Goal: Task Accomplishment & Management: Use online tool/utility

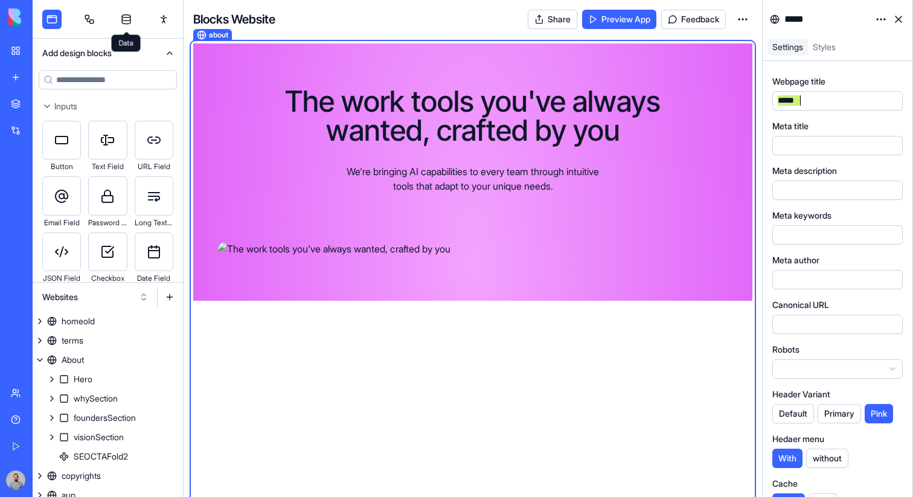
scroll to position [394, 0]
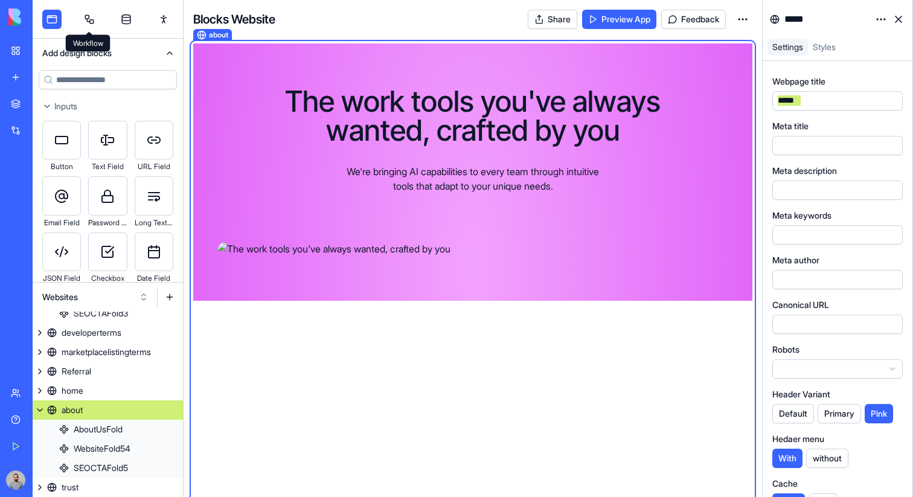
click at [88, 21] on link at bounding box center [89, 19] width 19 height 19
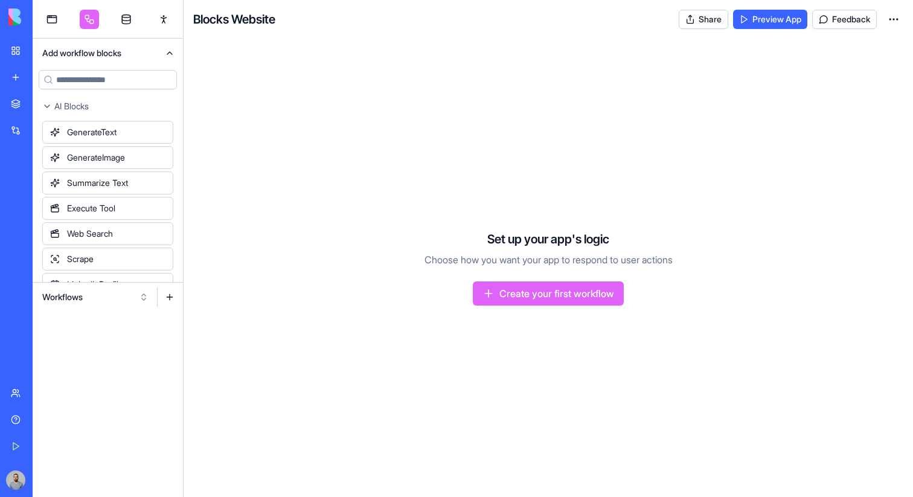
click at [21, 49] on link "My Workspace" at bounding box center [28, 51] width 48 height 24
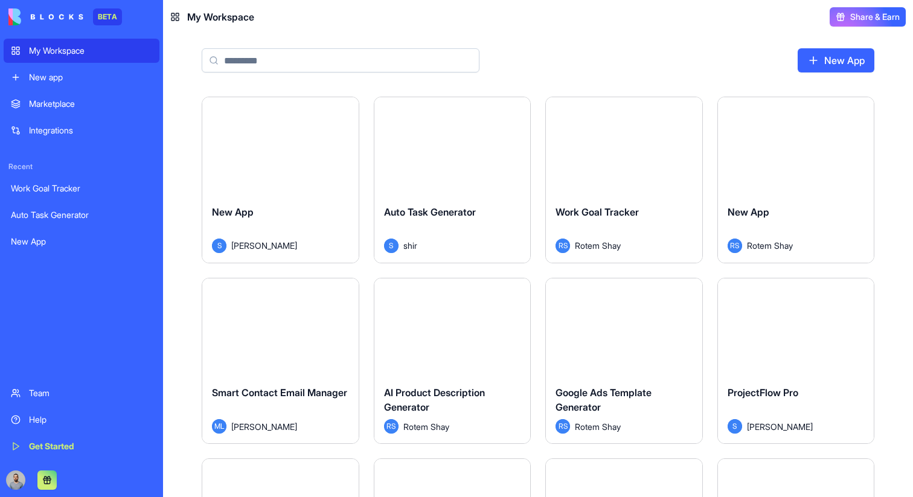
click at [428, 198] on div "Auto Task Generator S shir" at bounding box center [453, 229] width 156 height 68
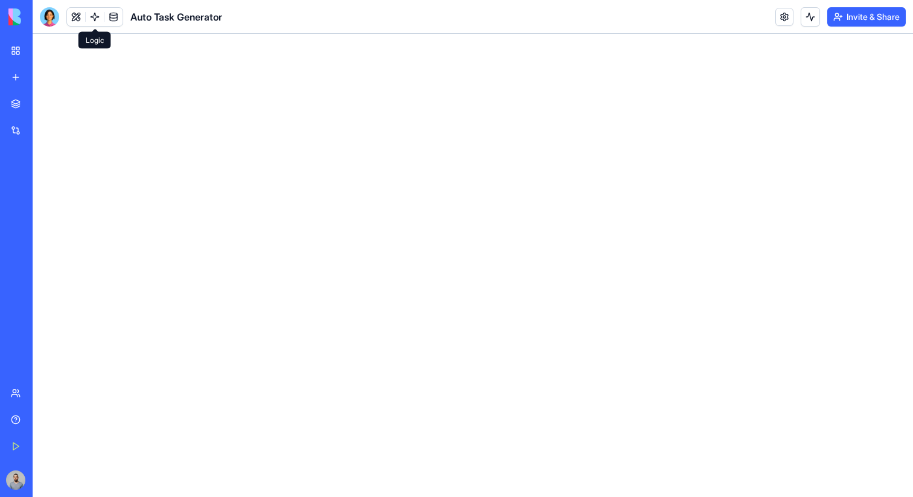
click at [97, 16] on link at bounding box center [95, 17] width 18 height 18
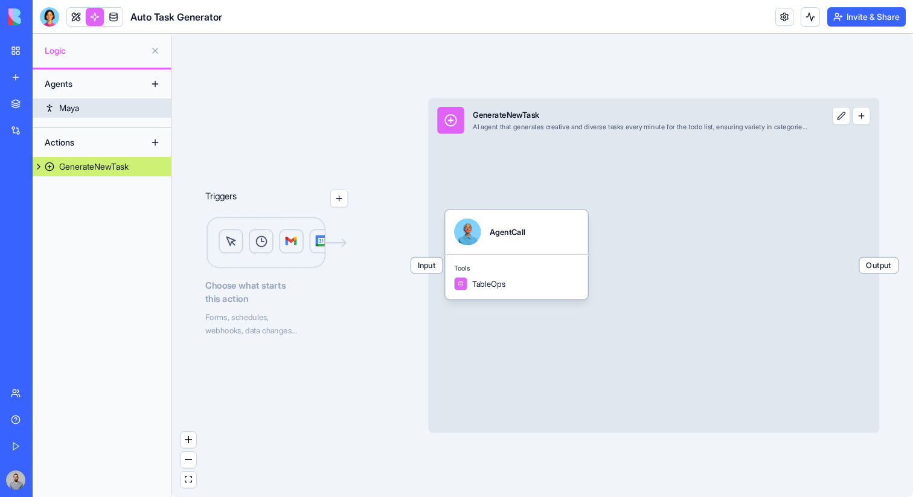
click at [99, 104] on link "Maya" at bounding box center [102, 107] width 138 height 19
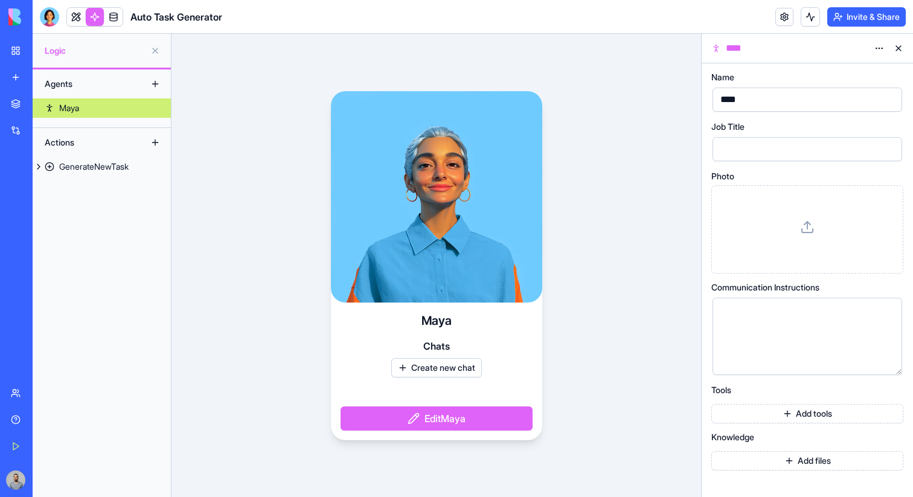
click at [25, 42] on link "My Workspace" at bounding box center [28, 51] width 48 height 24
click at [45, 51] on div "My Workspace" at bounding box center [37, 51] width 16 height 12
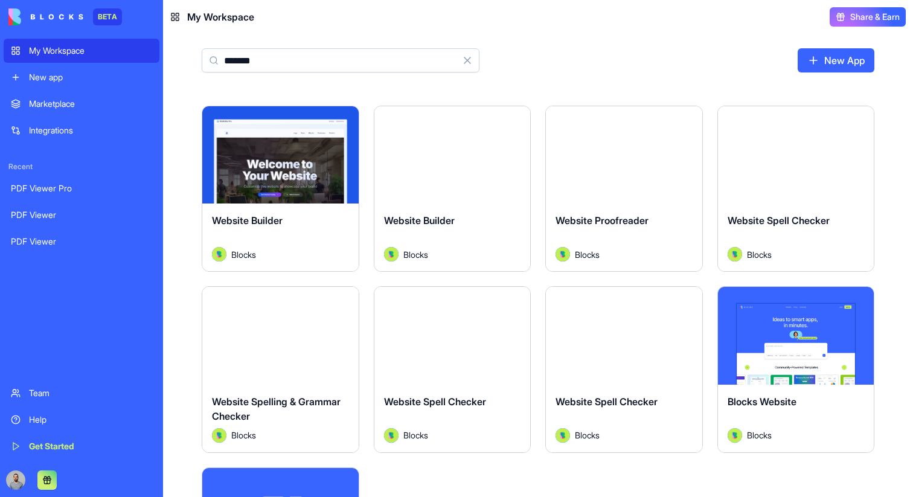
scroll to position [327, 0]
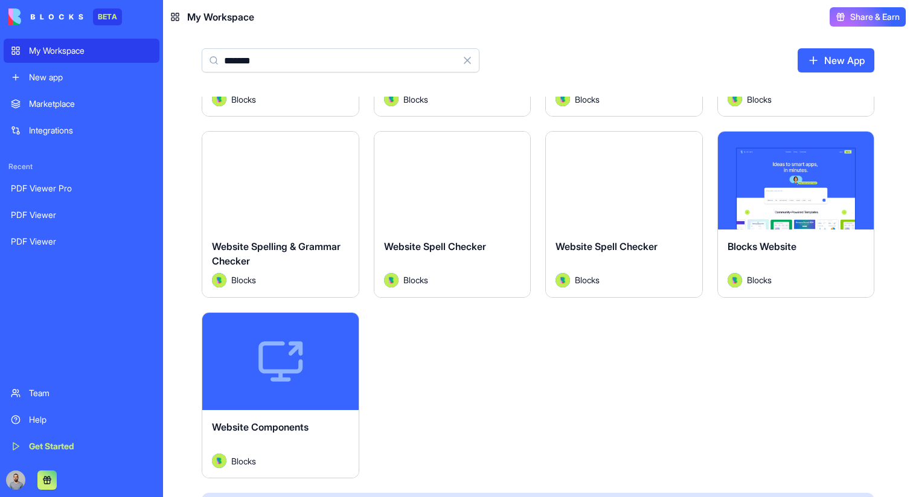
type input "*******"
click at [774, 210] on div "Launch" at bounding box center [796, 181] width 156 height 98
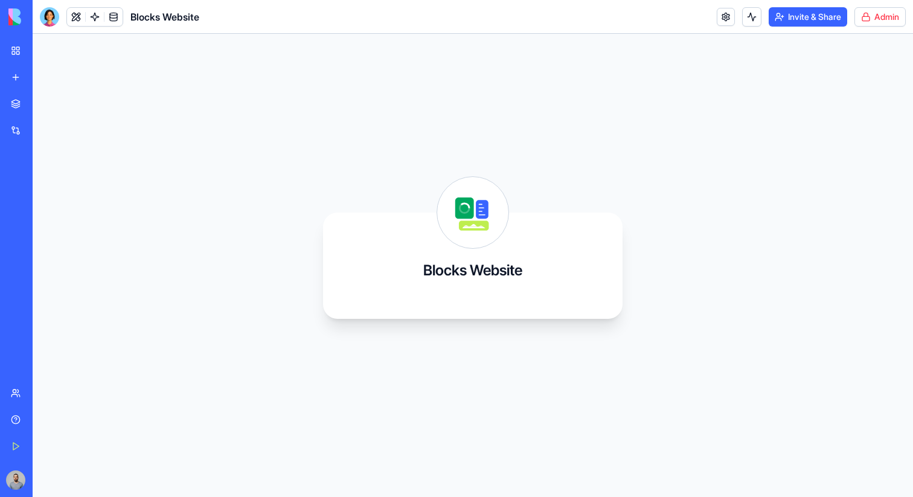
click at [880, 19] on html "BETA My Workspace New app Marketplace Integrations Recent PDF Viewer Pro PDF Vi…" at bounding box center [456, 248] width 913 height 497
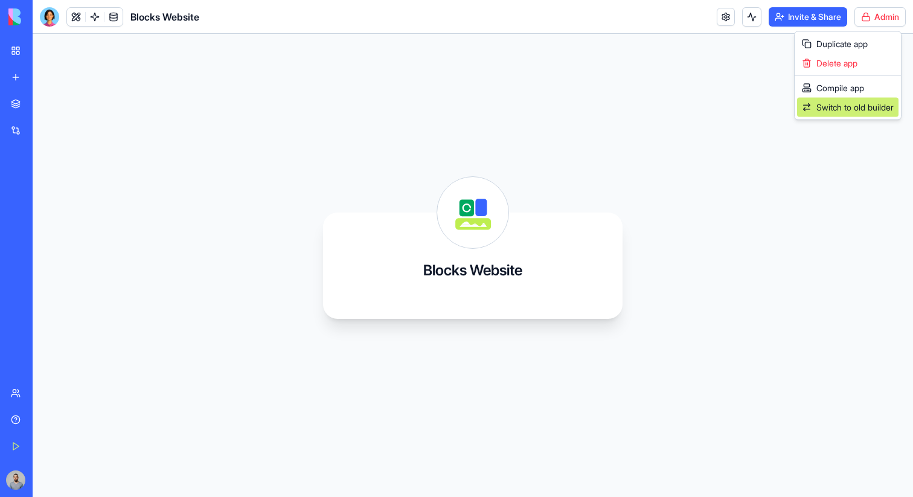
click at [881, 106] on span "Switch to old builder" at bounding box center [855, 107] width 77 height 12
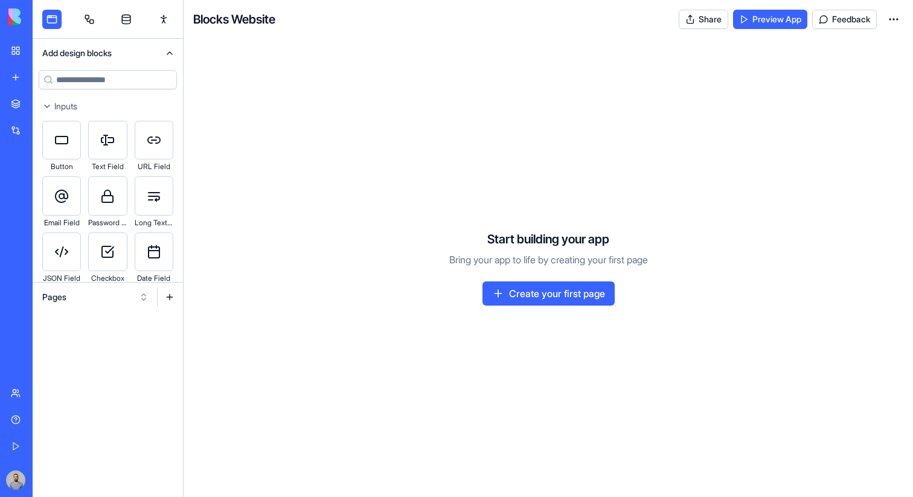
click at [74, 291] on button "Pages" at bounding box center [95, 297] width 118 height 19
click at [81, 353] on div "Websites" at bounding box center [95, 360] width 115 height 19
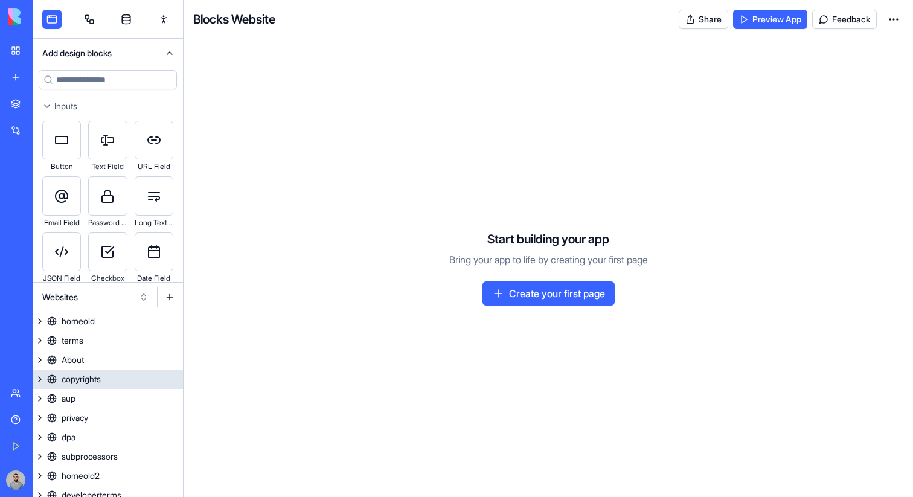
scroll to position [105, 0]
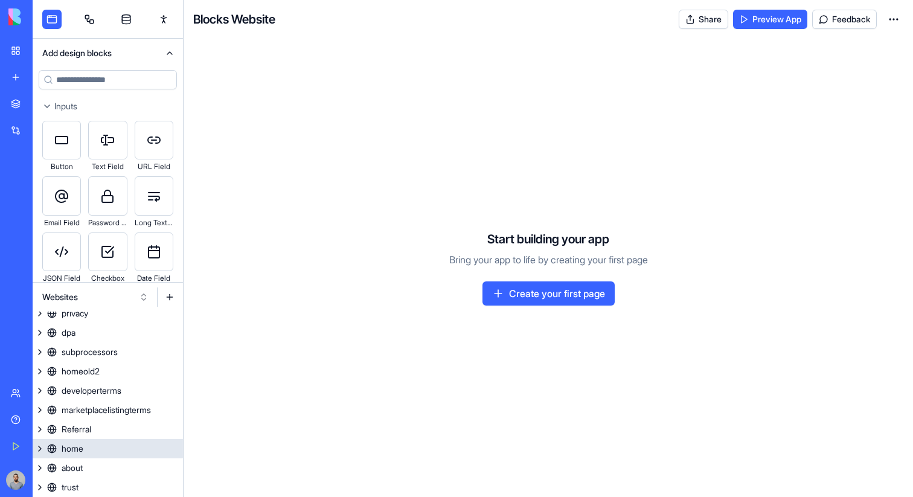
click at [120, 448] on link "home" at bounding box center [108, 448] width 150 height 19
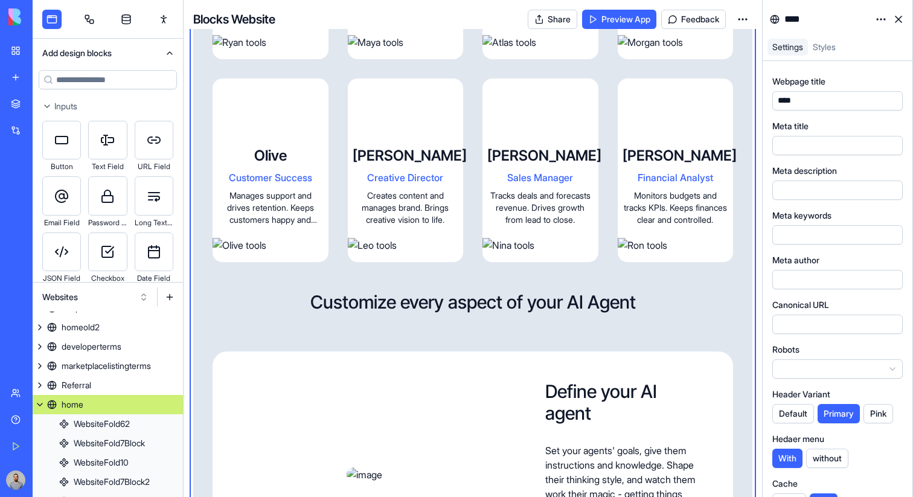
scroll to position [1161, 0]
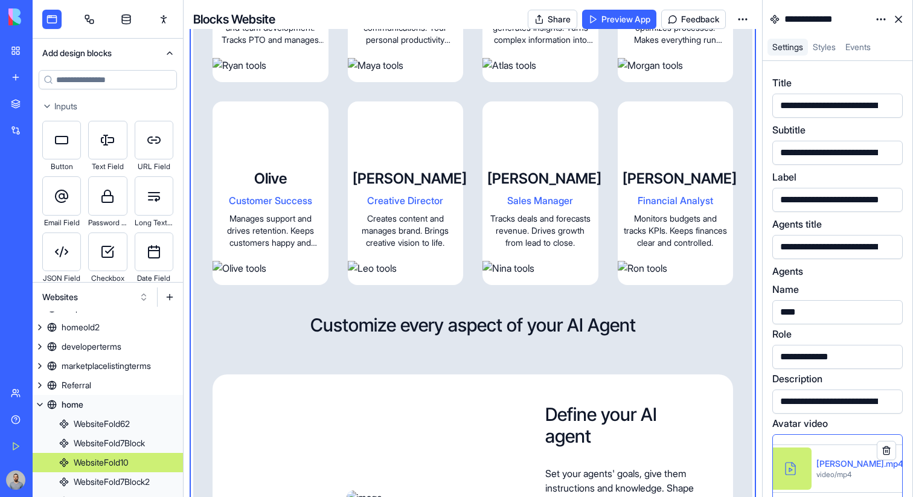
scroll to position [207, 0]
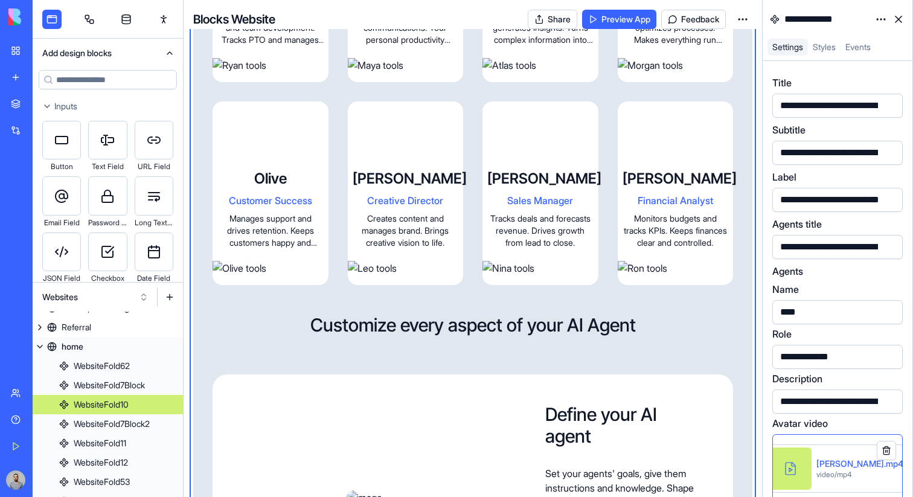
click at [883, 18] on html "BETA My Workspace New app Marketplace Integrations Recent PDF Viewer Pro PDF Vi…" at bounding box center [456, 248] width 913 height 497
click at [863, 42] on div "State" at bounding box center [852, 43] width 71 height 19
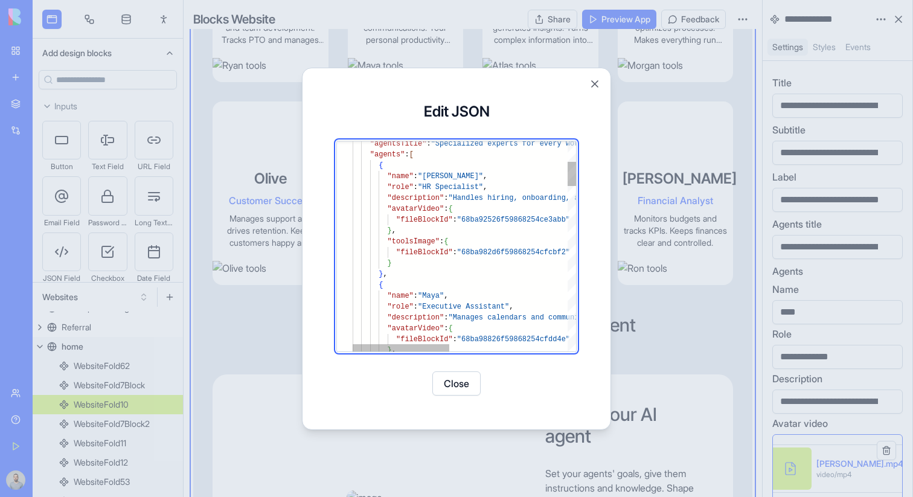
type textarea "**********"
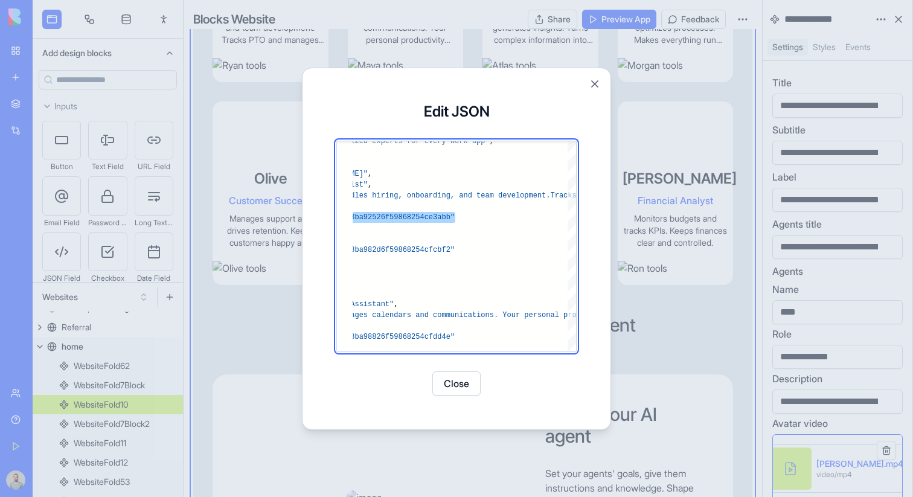
click at [619, 182] on div at bounding box center [456, 248] width 913 height 497
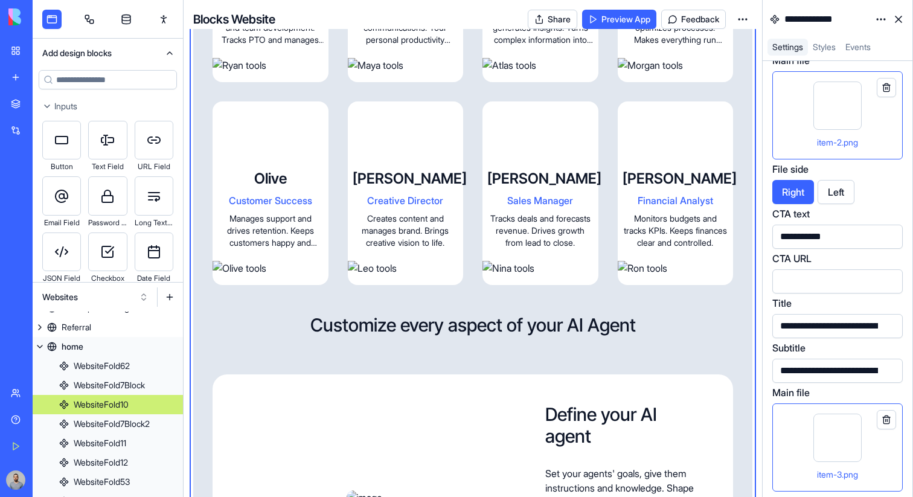
scroll to position [3540, 0]
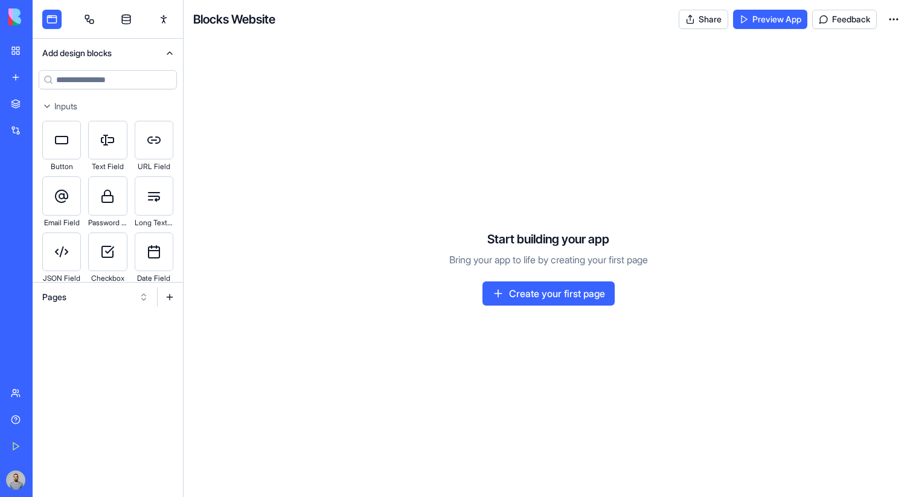
click at [129, 298] on button "Pages" at bounding box center [95, 297] width 118 height 19
click at [118, 362] on div "Websites" at bounding box center [95, 360] width 115 height 19
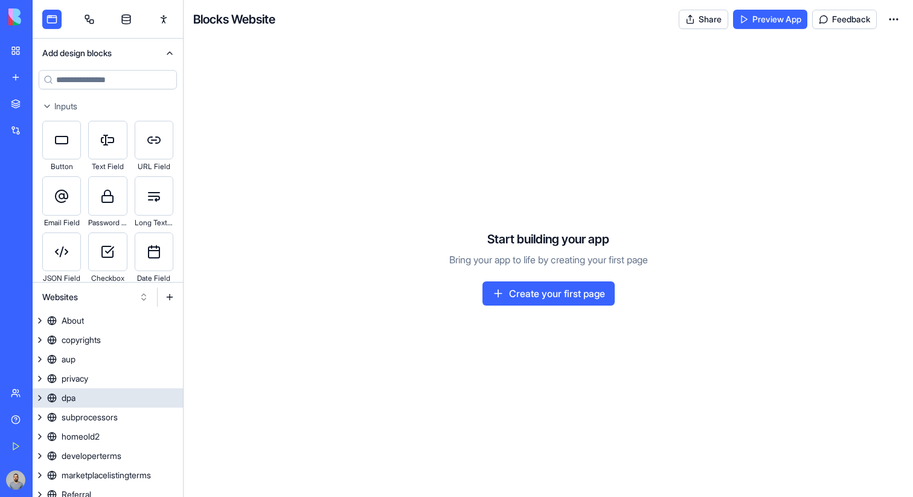
scroll to position [105, 0]
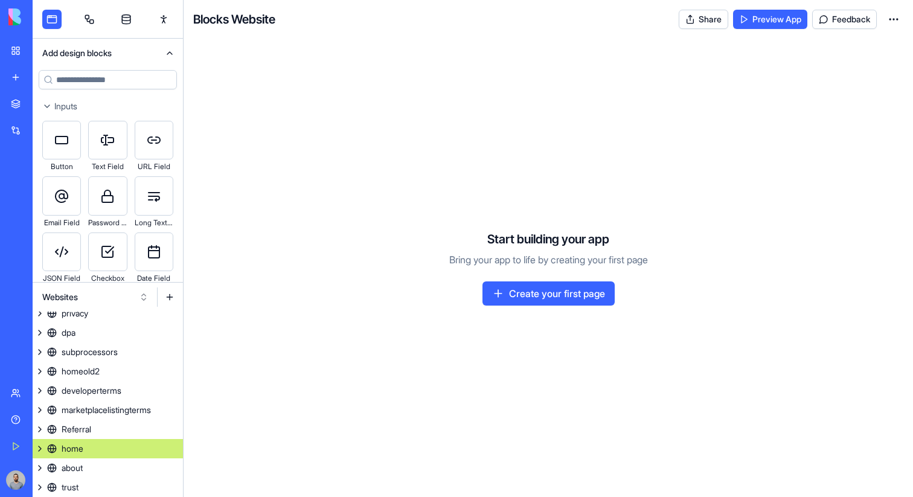
click at [138, 445] on link "home" at bounding box center [108, 448] width 150 height 19
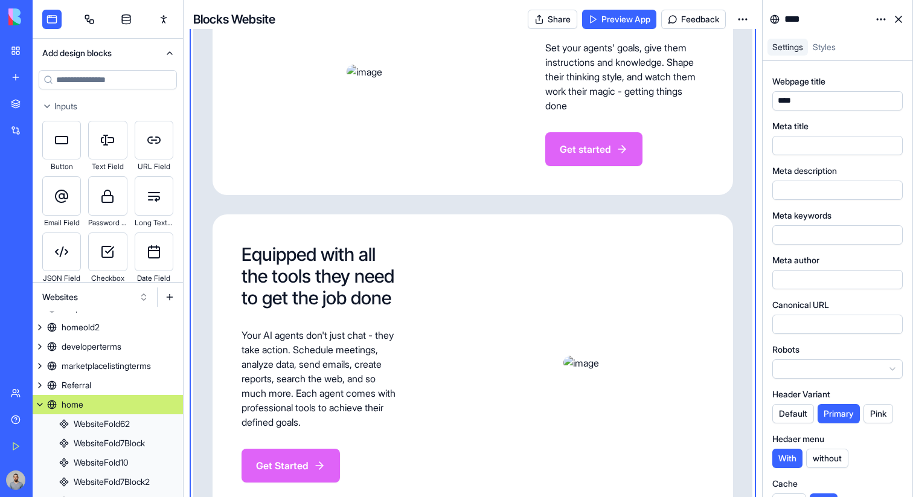
scroll to position [1579, 0]
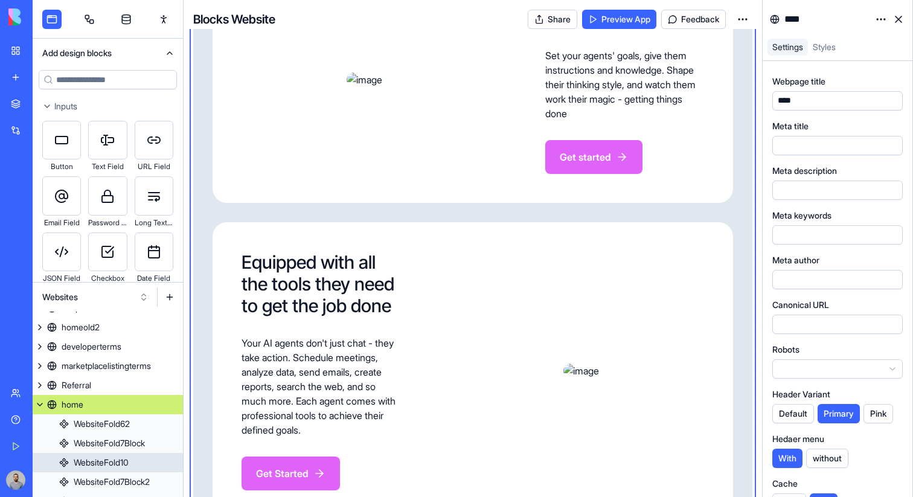
click at [723, 319] on div "POWERFUL LOGIC & AI AGENTS Smart work apps that follow up, take action, and ada…" at bounding box center [472, 41] width 559 height 1580
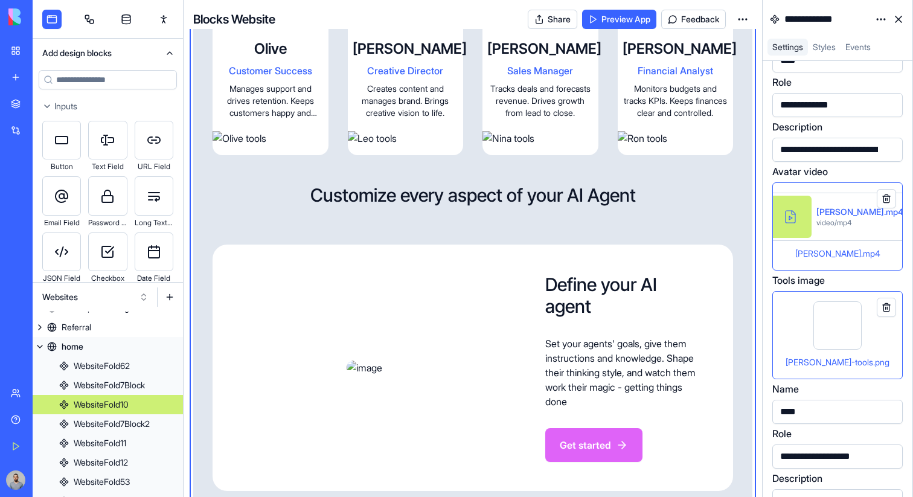
scroll to position [1266, 0]
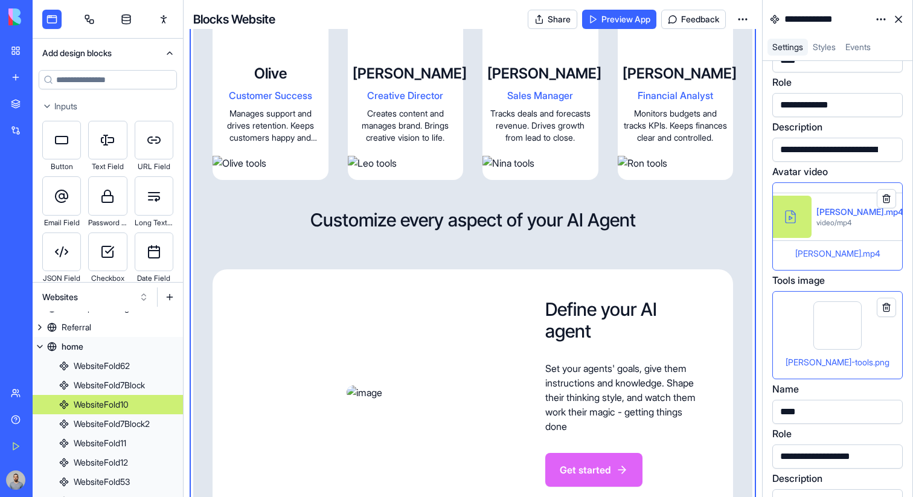
click at [880, 249] on div "Ryan_Intro.mp4" at bounding box center [838, 253] width 110 height 14
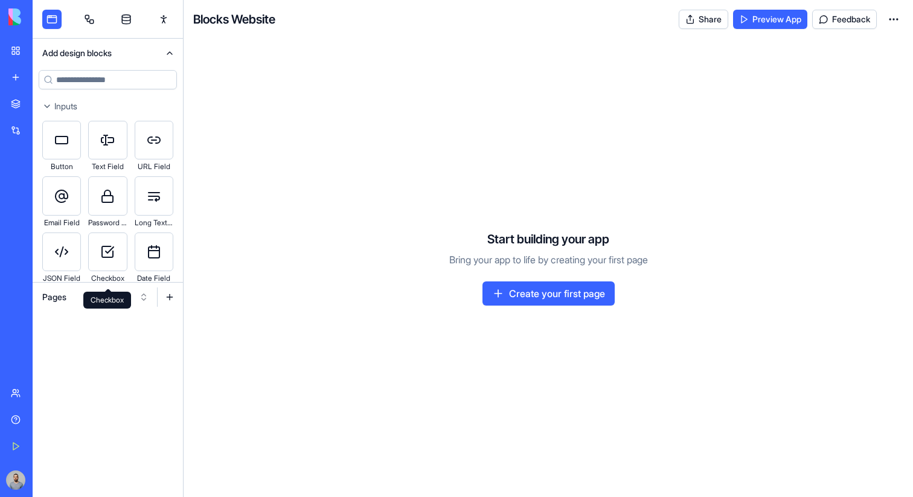
click at [96, 278] on div "Checkbox" at bounding box center [107, 278] width 39 height 14
click at [93, 292] on button "Pages" at bounding box center [95, 297] width 118 height 19
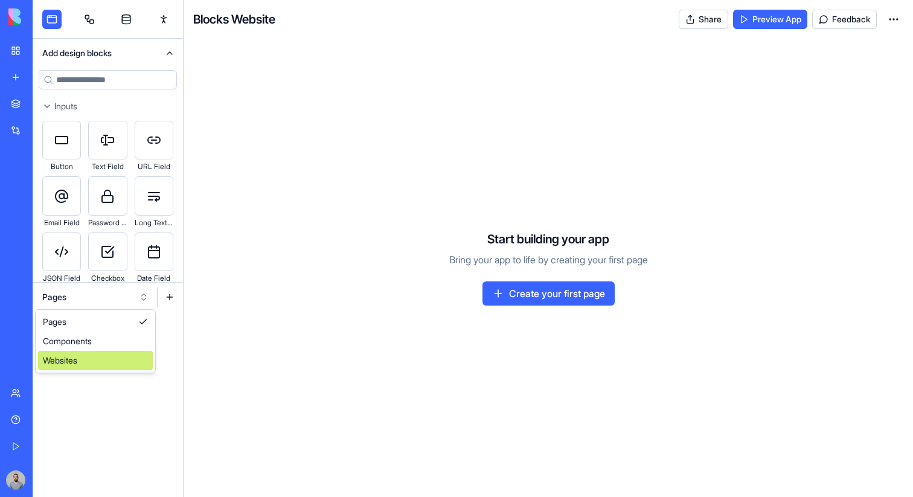
click at [104, 353] on div "Websites" at bounding box center [95, 360] width 115 height 19
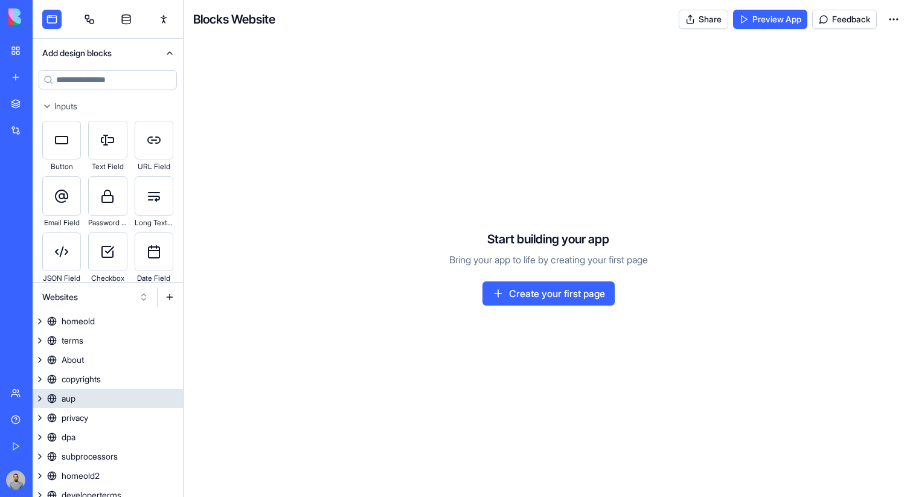
scroll to position [105, 0]
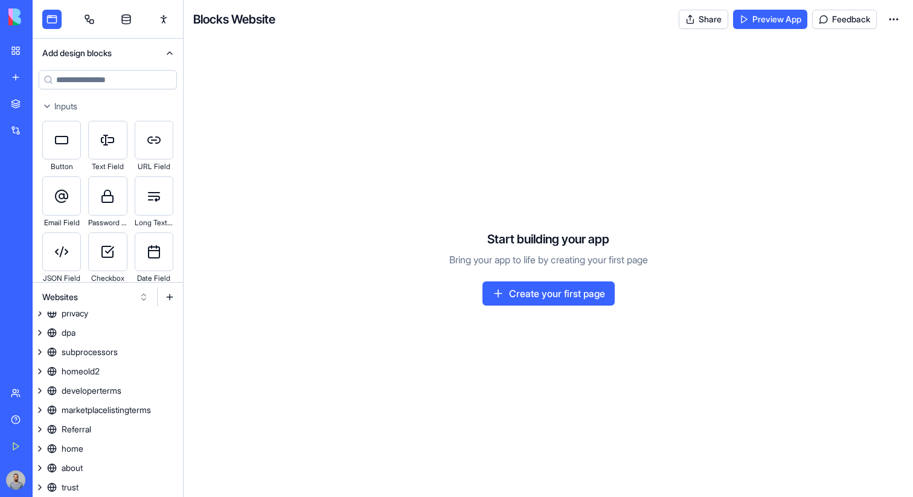
click at [170, 300] on button at bounding box center [169, 297] width 19 height 19
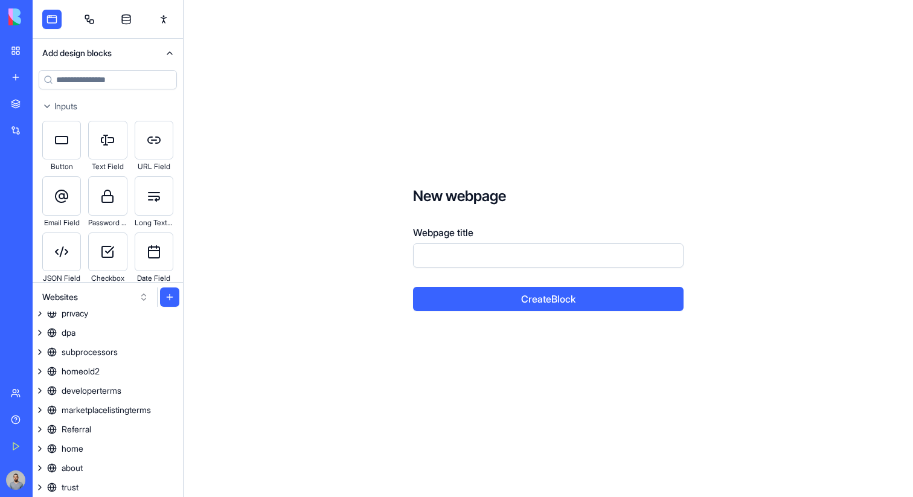
click at [477, 250] on input "Webpage title" at bounding box center [548, 255] width 271 height 24
type input "********"
click at [413, 287] on button "Create Block" at bounding box center [548, 299] width 271 height 24
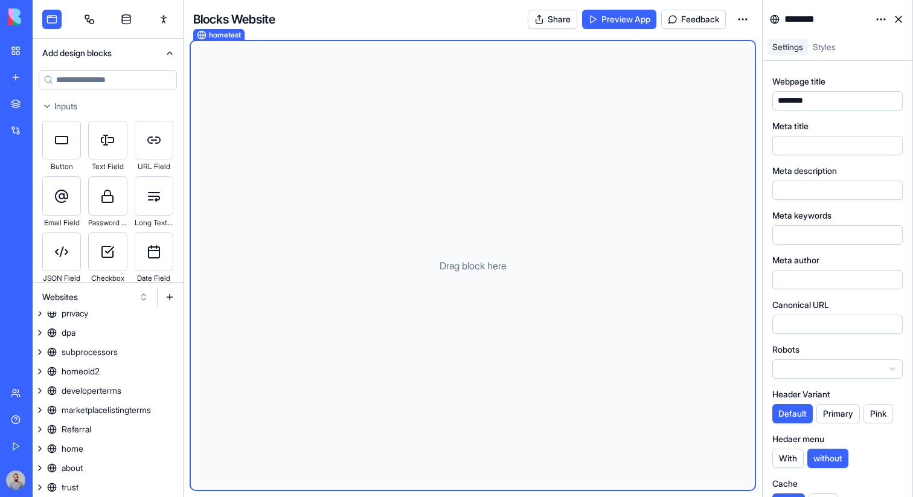
scroll to position [124, 0]
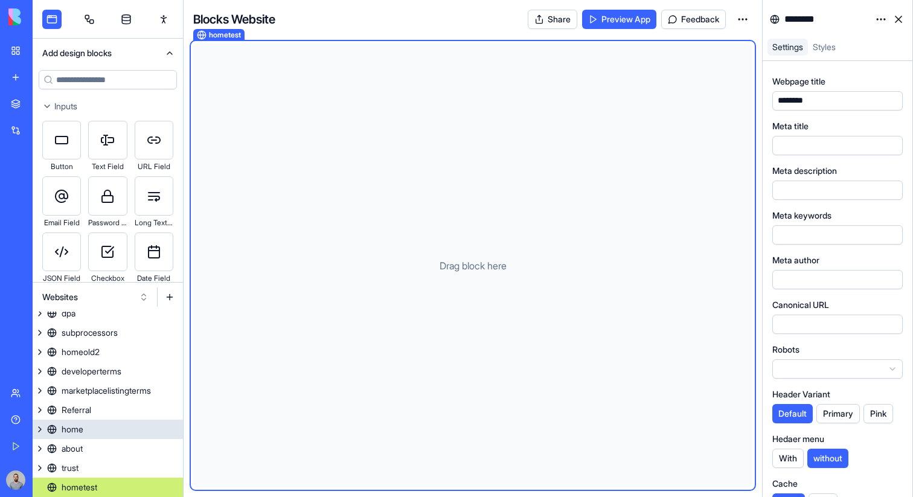
click at [116, 425] on link "home" at bounding box center [108, 429] width 150 height 19
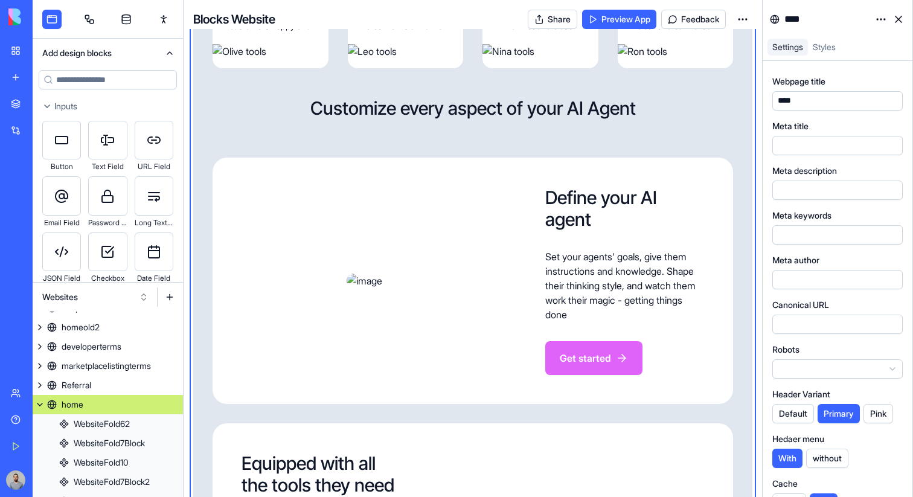
scroll to position [1348, 0]
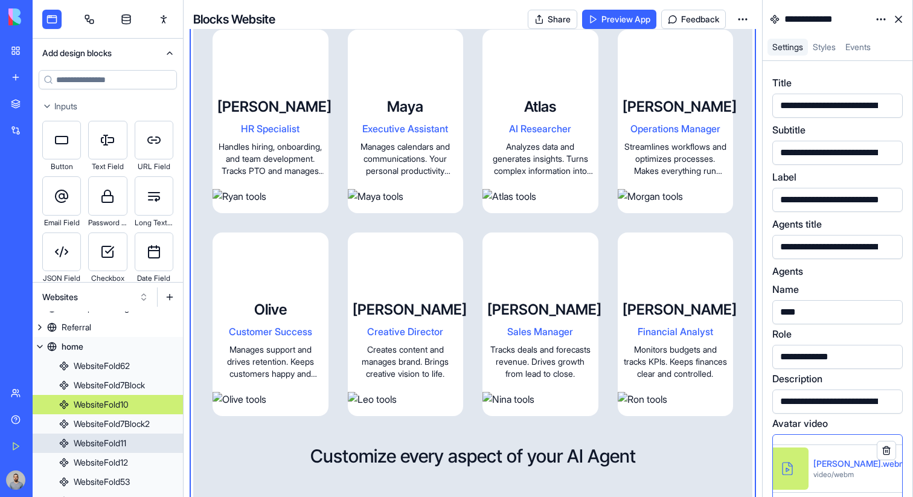
scroll to position [298, 0]
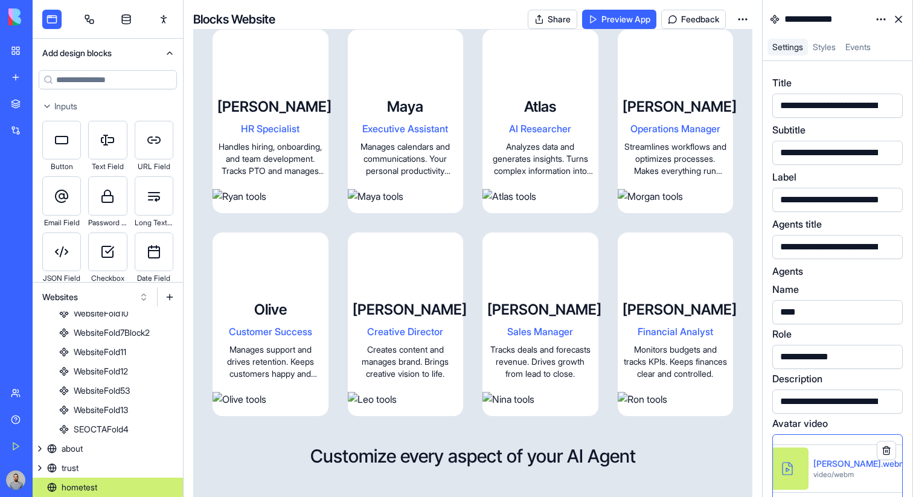
click at [132, 482] on link "hometest" at bounding box center [108, 487] width 150 height 19
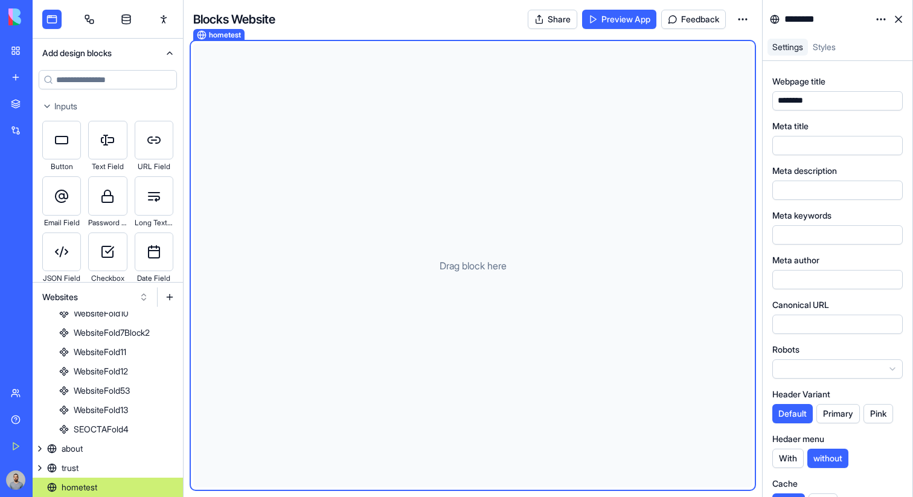
click at [100, 86] on input at bounding box center [108, 79] width 138 height 19
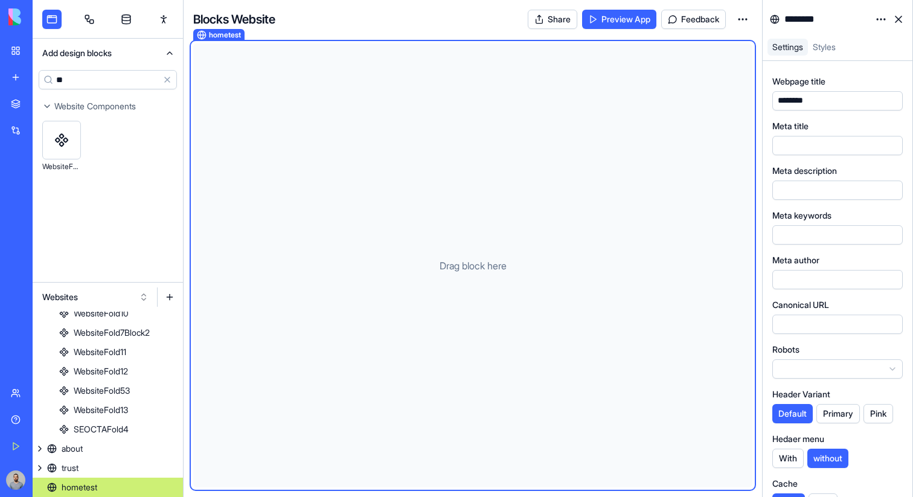
type input "**"
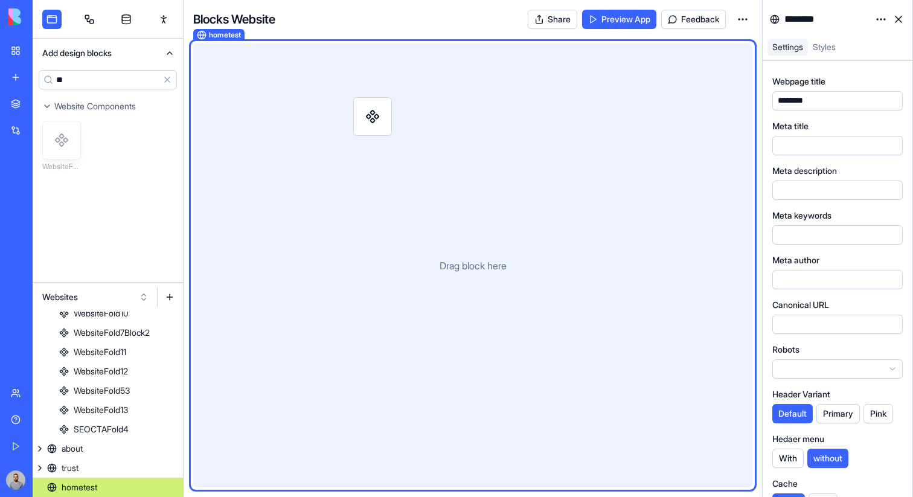
drag, startPoint x: 69, startPoint y: 133, endPoint x: 198, endPoint y: 118, distance: 129.6
click at [380, 109] on div "Add design blocks ** Clear Website Components WebsiteFold10 Websites homeold te…" at bounding box center [473, 248] width 881 height 497
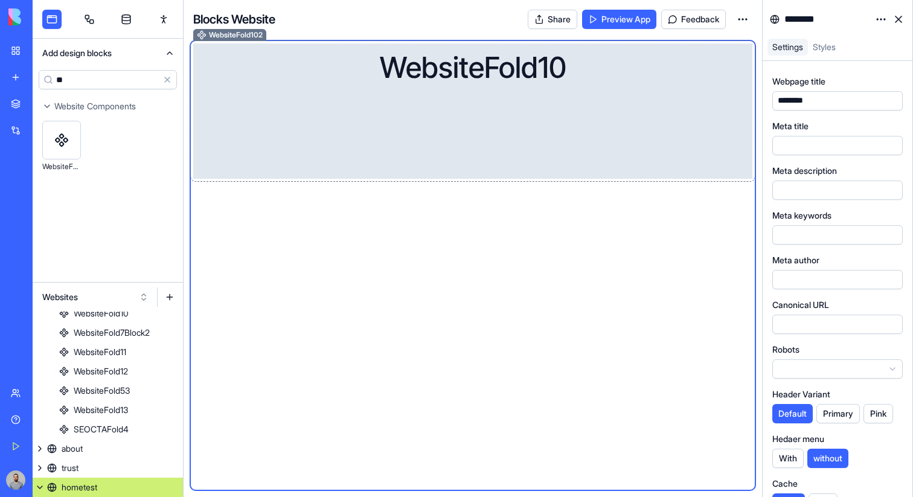
click at [483, 121] on div "WebsiteFold10" at bounding box center [473, 96] width 521 height 87
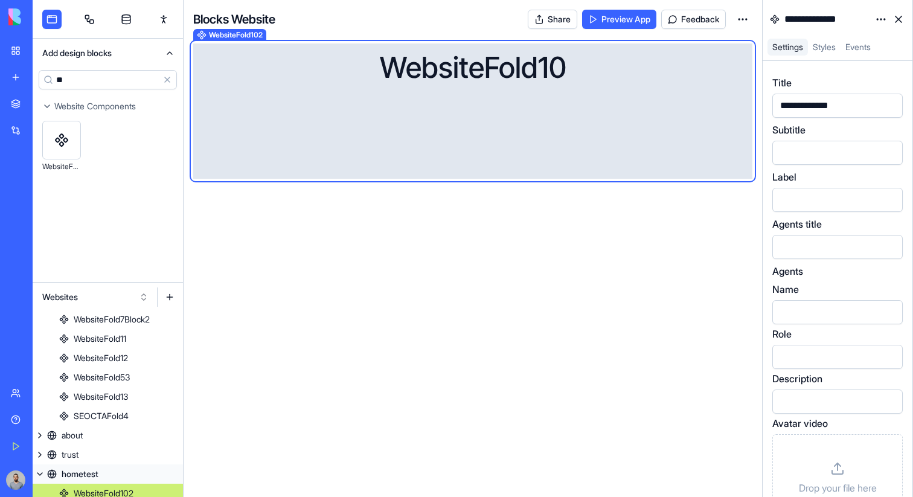
scroll to position [317, 0]
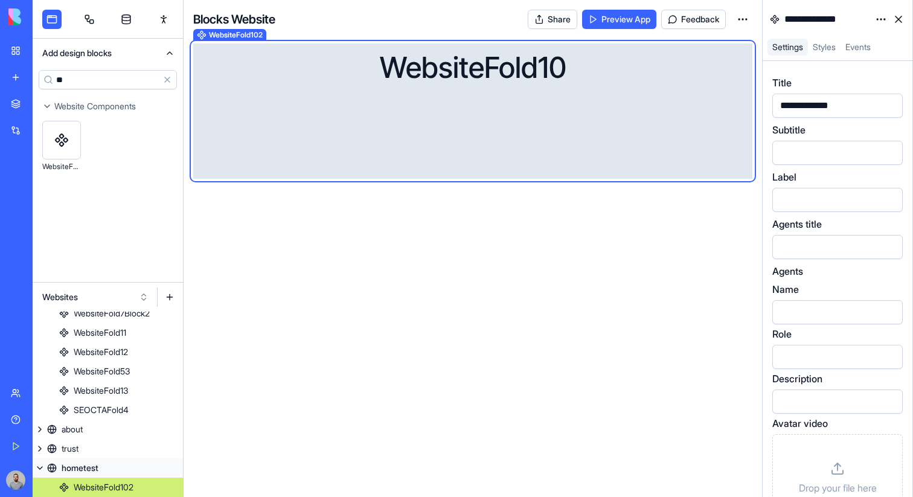
click at [710, 155] on div "WebsiteFold10" at bounding box center [472, 110] width 559 height 135
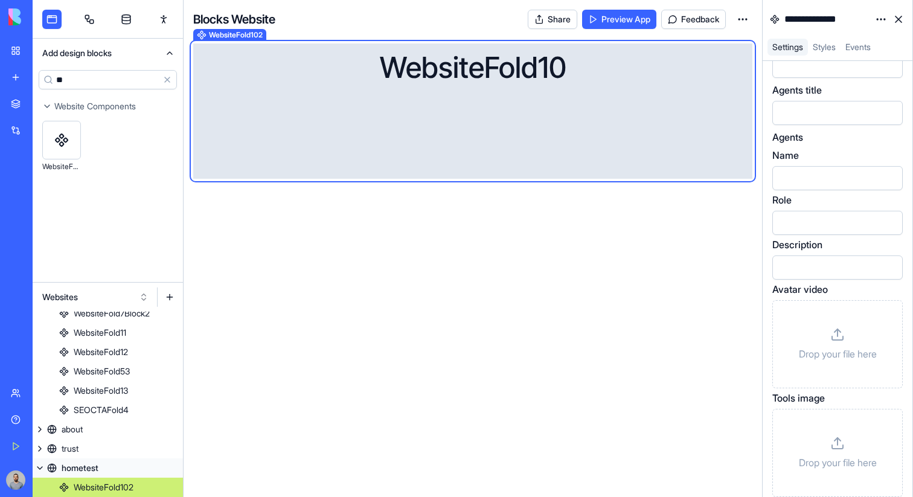
scroll to position [239, 0]
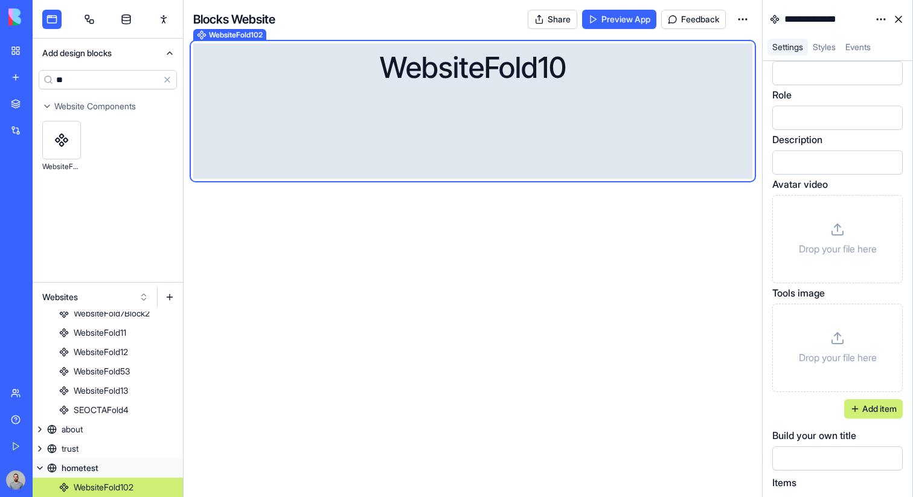
click at [857, 253] on p "Drop your file here" at bounding box center [838, 249] width 78 height 14
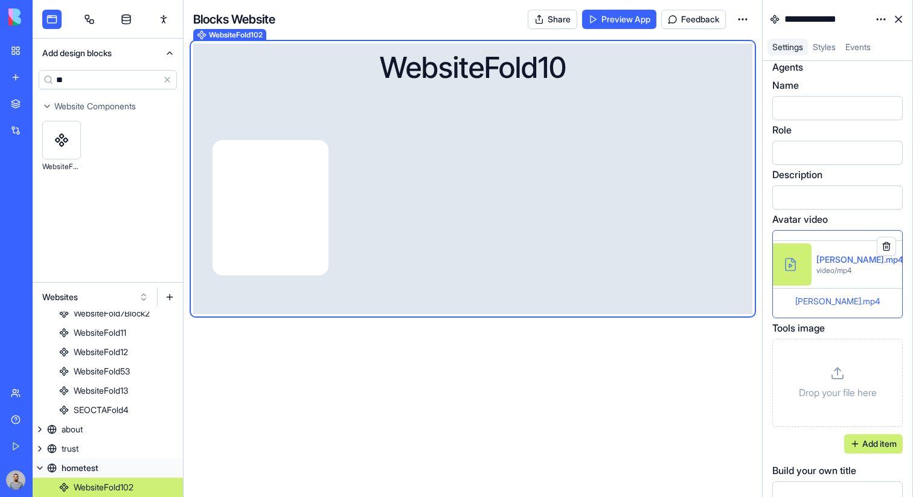
scroll to position [199, 0]
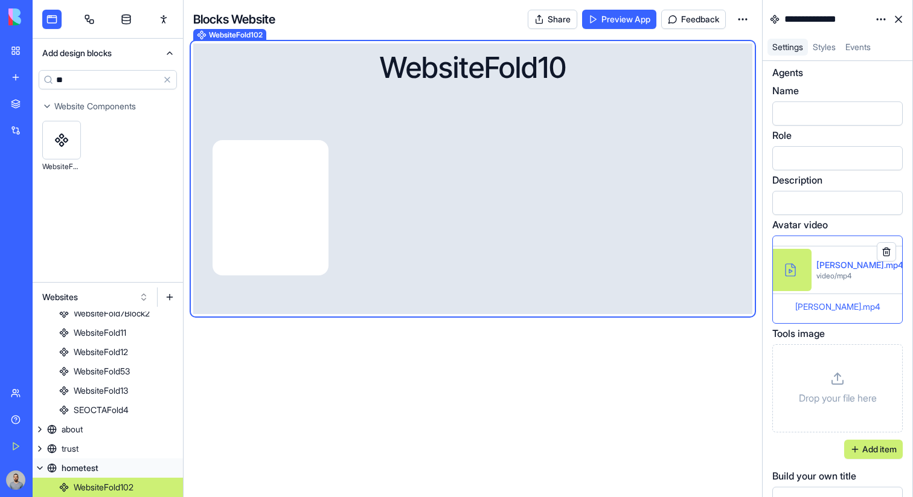
click at [808, 118] on div at bounding box center [827, 114] width 101 height 18
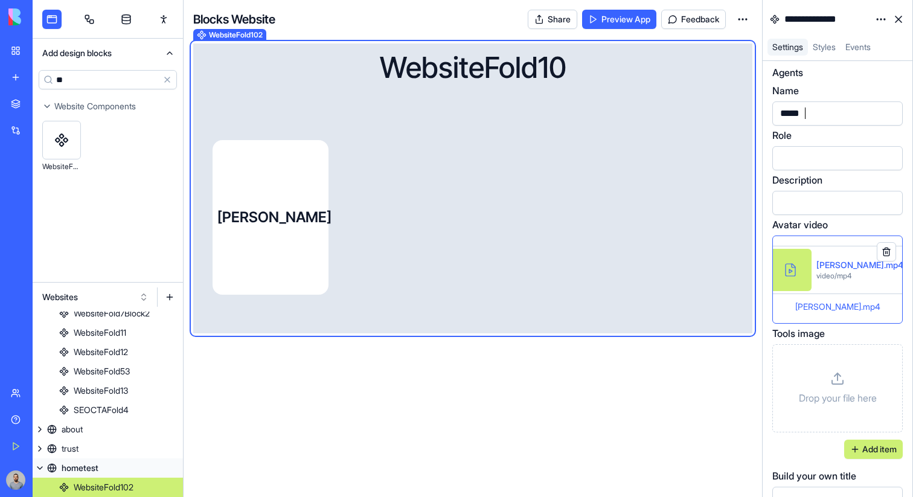
click at [797, 149] on div at bounding box center [827, 158] width 101 height 18
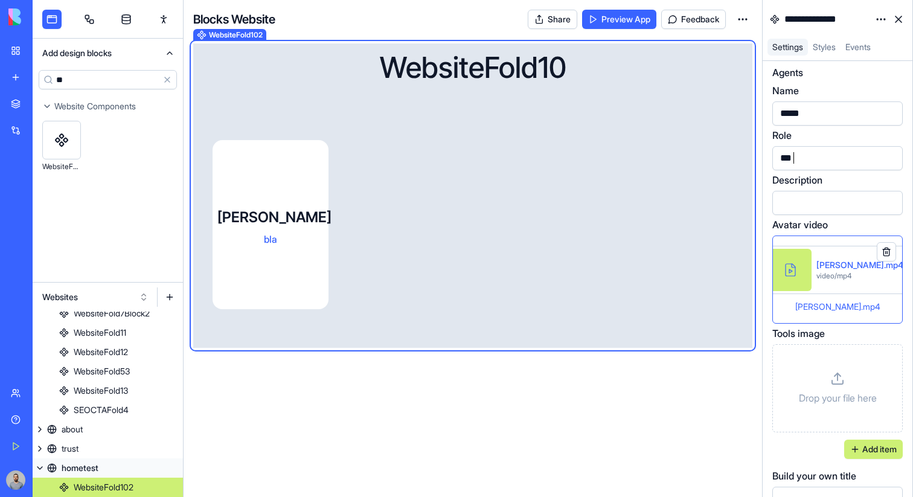
click at [814, 196] on div at bounding box center [827, 203] width 101 height 18
click at [870, 445] on button "Add item" at bounding box center [874, 449] width 59 height 19
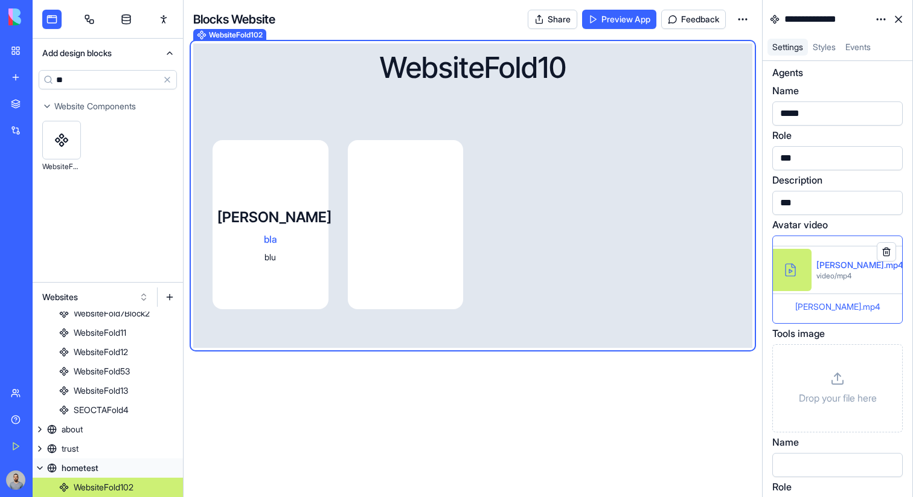
click at [849, 373] on div "Drop your file here" at bounding box center [838, 389] width 110 height 68
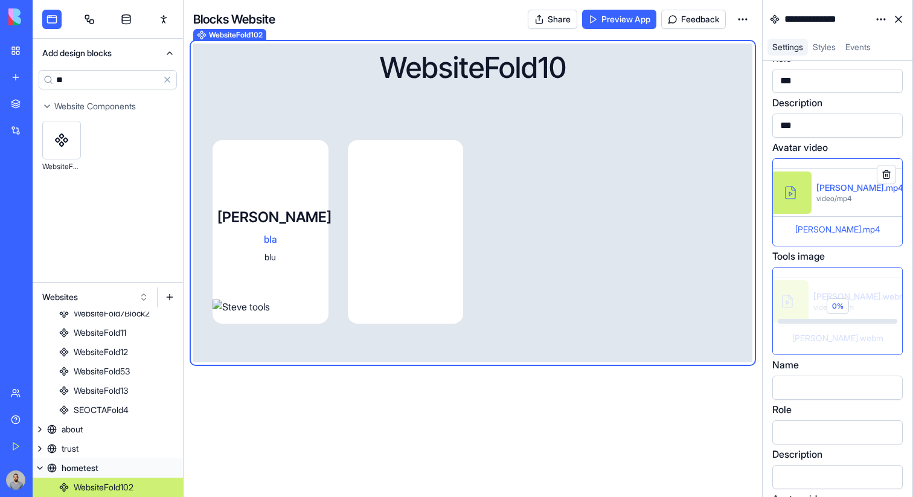
scroll to position [317, 0]
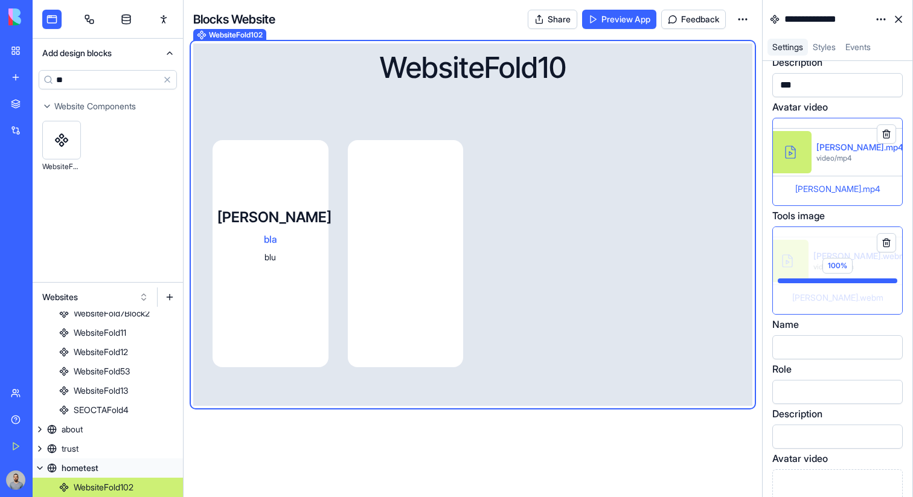
click at [806, 350] on div at bounding box center [827, 347] width 101 height 18
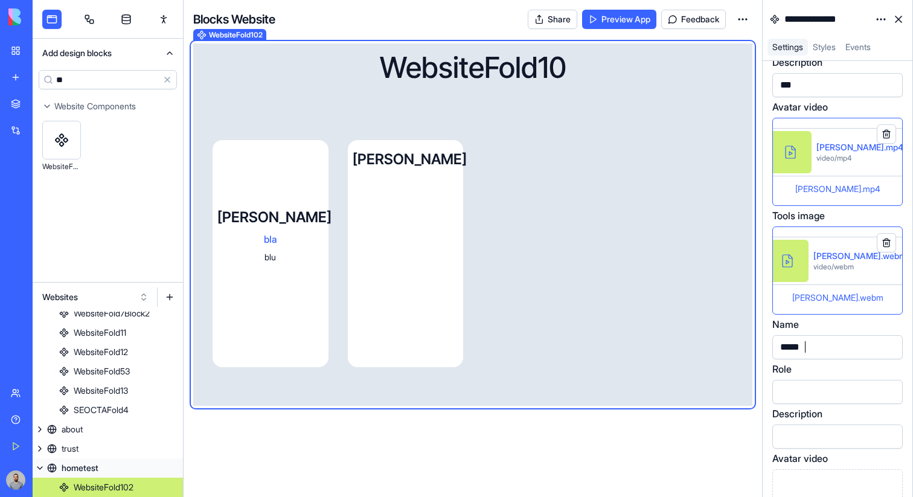
scroll to position [34, 0]
click at [884, 245] on button at bounding box center [886, 242] width 19 height 19
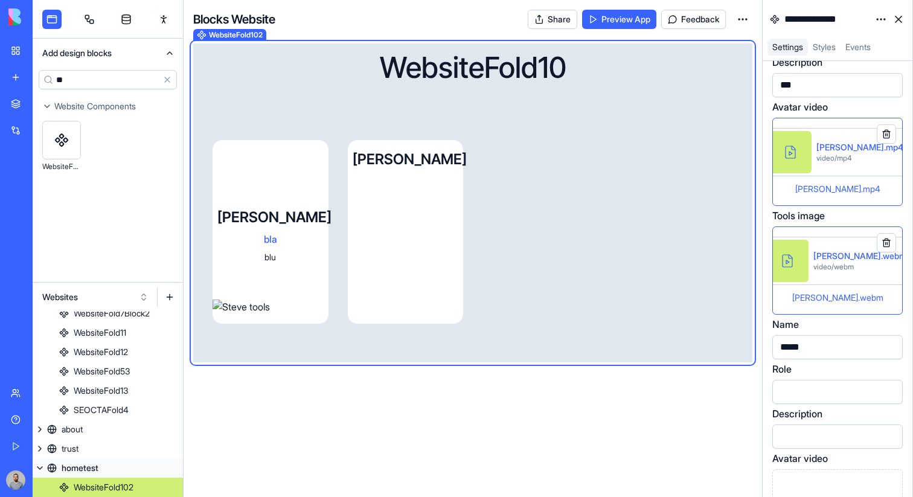
click at [884, 243] on button at bounding box center [886, 242] width 19 height 19
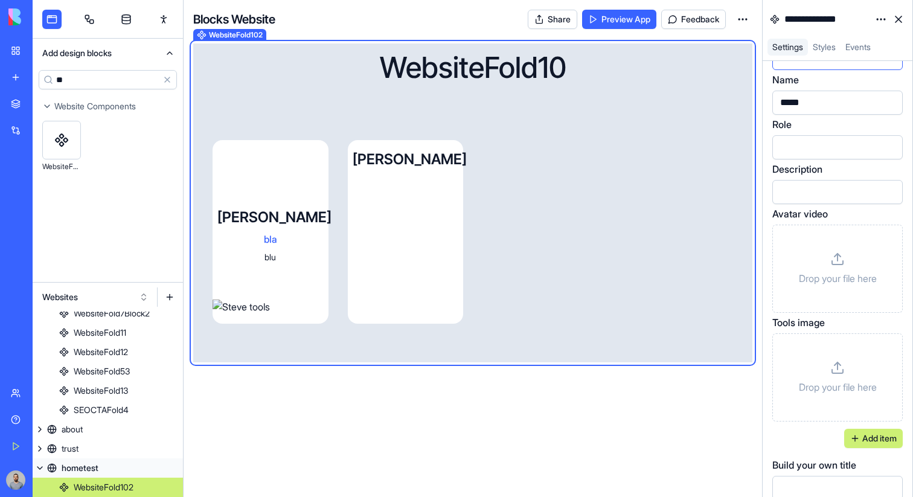
scroll to position [530, 0]
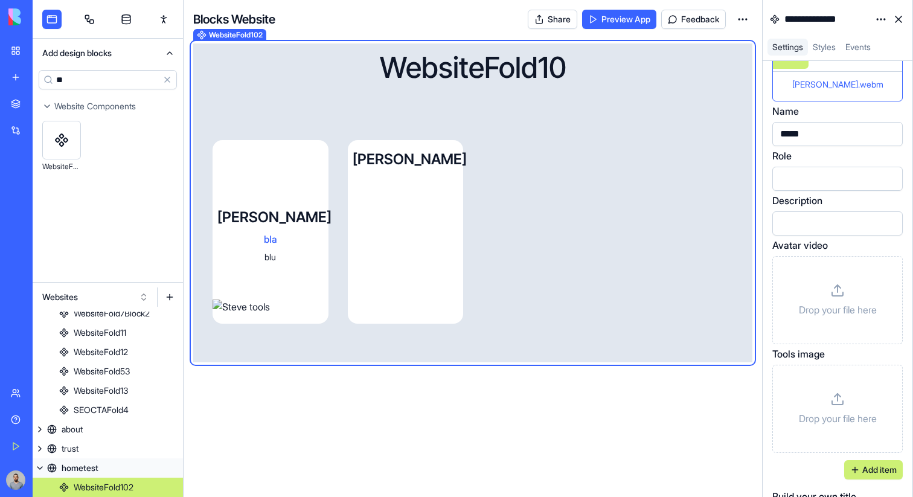
click at [835, 295] on icon at bounding box center [838, 290] width 14 height 14
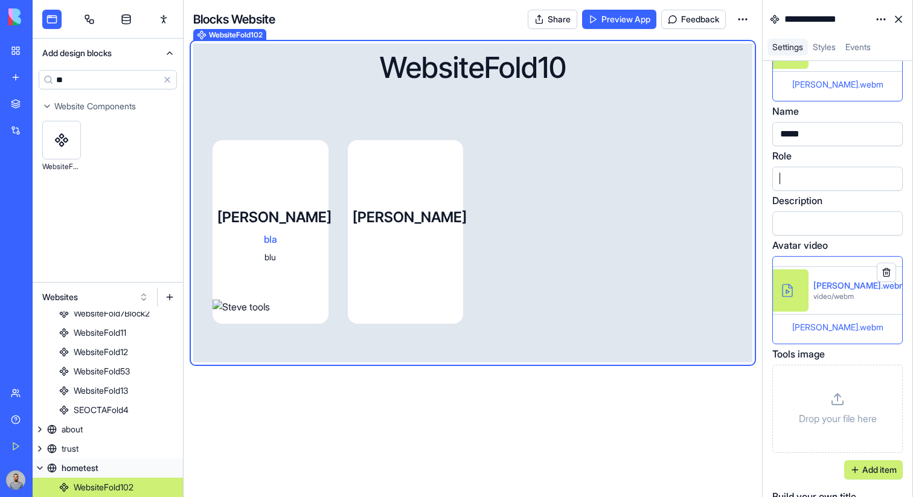
click at [805, 181] on div at bounding box center [827, 179] width 101 height 18
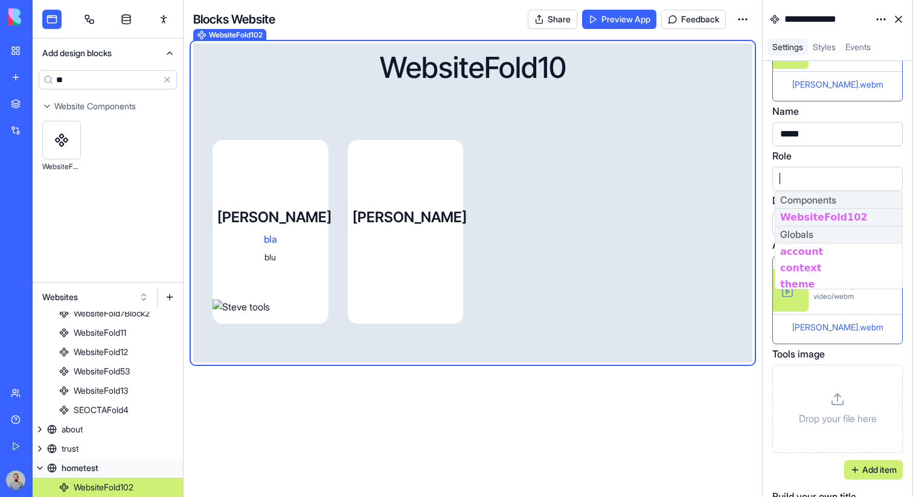
click at [805, 181] on div at bounding box center [827, 179] width 101 height 18
click at [815, 165] on div "Role Components WebsiteFold102 Globals account context theme url user viewport" at bounding box center [838, 170] width 130 height 42
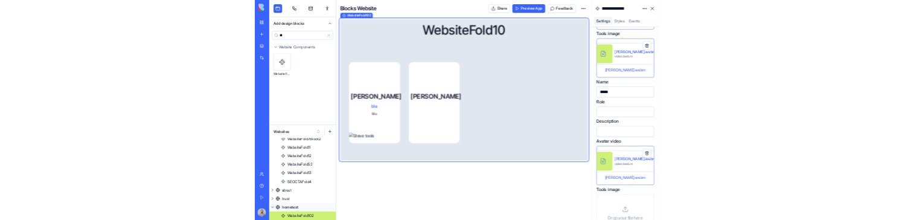
scroll to position [455, 0]
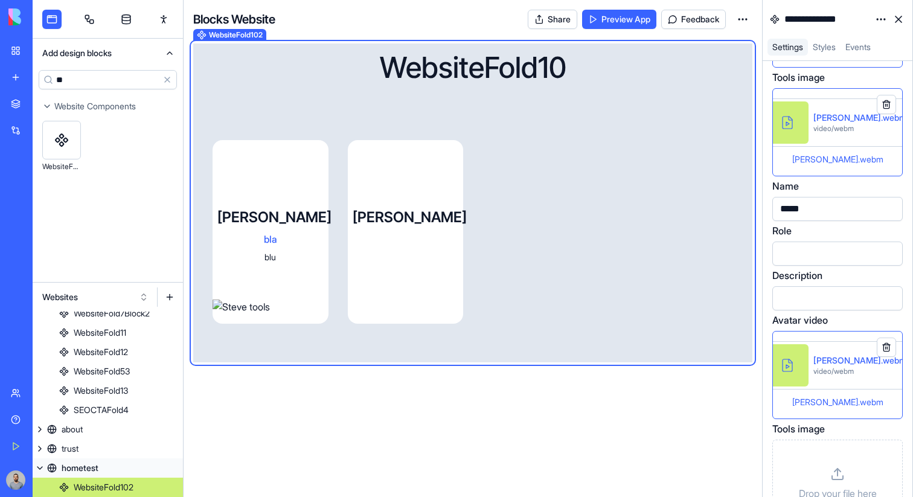
click at [819, 259] on div at bounding box center [827, 254] width 101 height 18
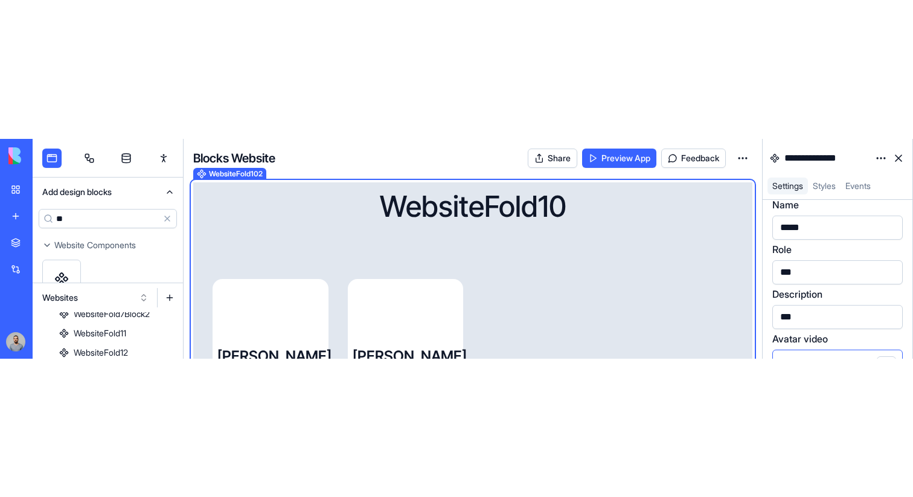
scroll to position [0, 0]
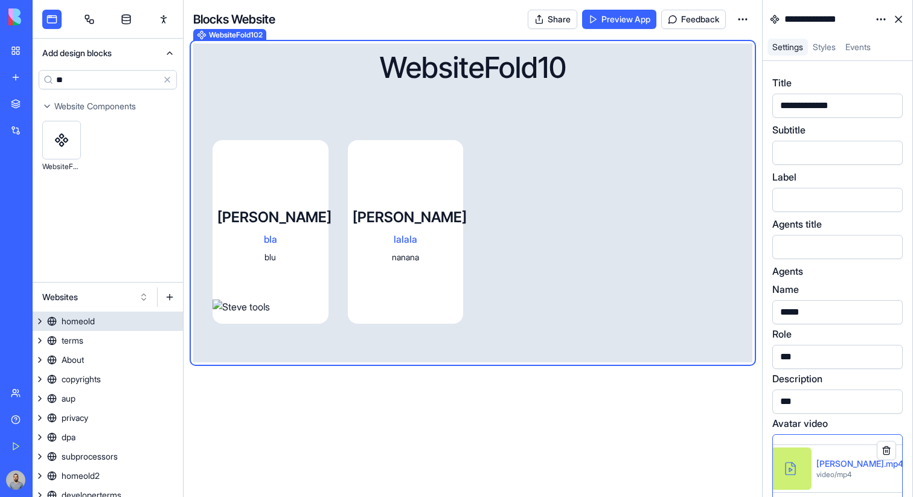
click at [124, 327] on link "homeold" at bounding box center [108, 321] width 150 height 19
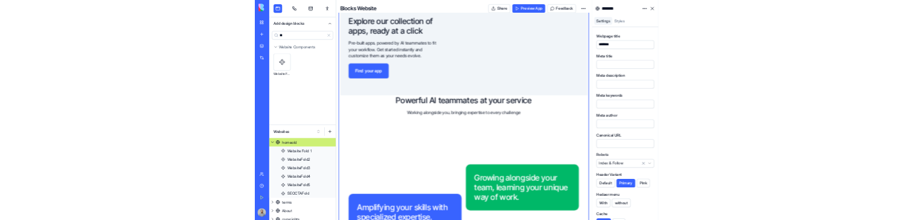
scroll to position [526, 0]
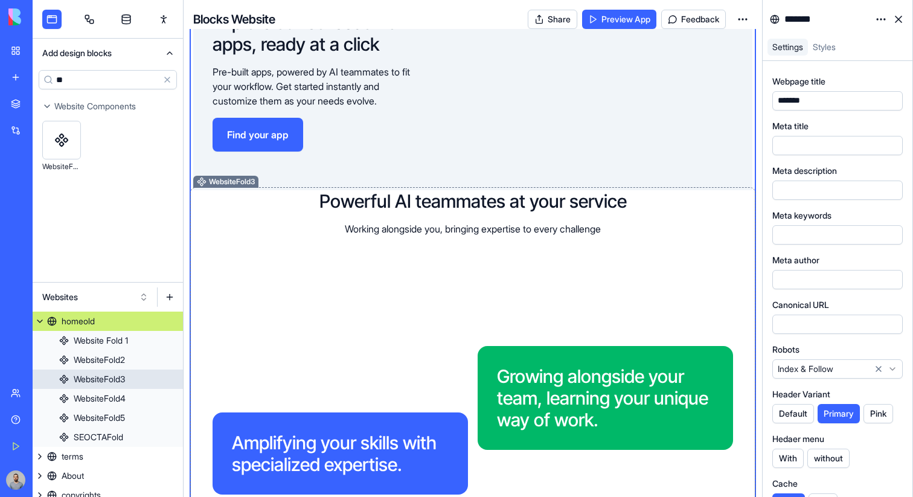
click at [668, 262] on div "Powerful AI teammates at your service Working alongside you, bringing expertise…" at bounding box center [473, 232] width 521 height 85
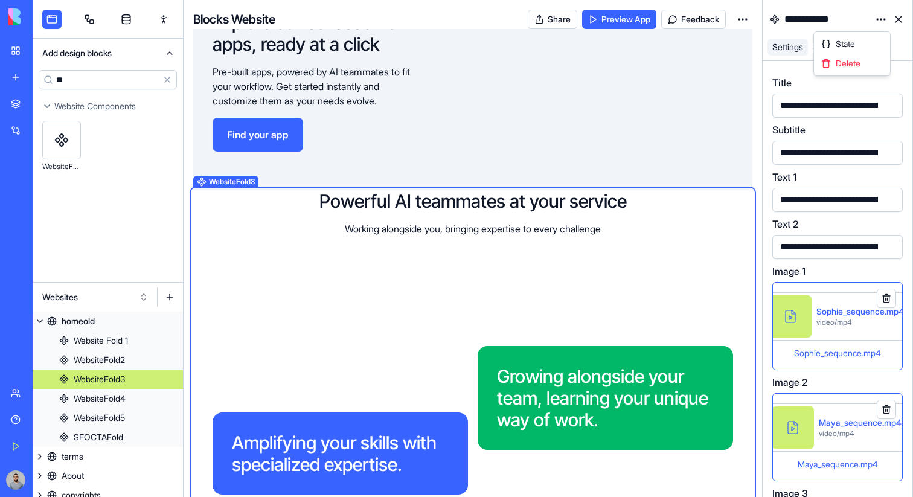
click at [880, 18] on html "BETA My Workspace New app Marketplace Integrations Recent PDF Viewer Pro PDF Vi…" at bounding box center [456, 248] width 913 height 497
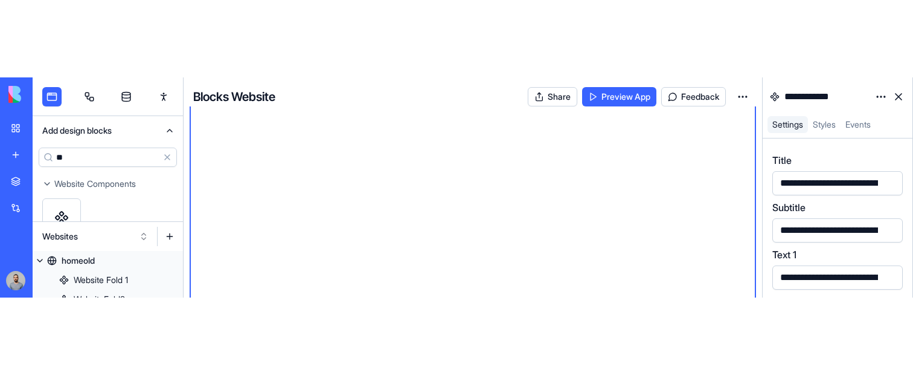
scroll to position [991, 0]
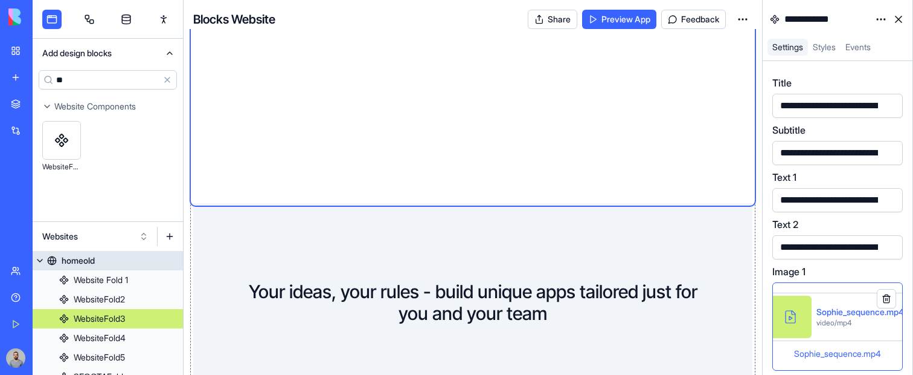
click at [42, 259] on button at bounding box center [40, 260] width 14 height 19
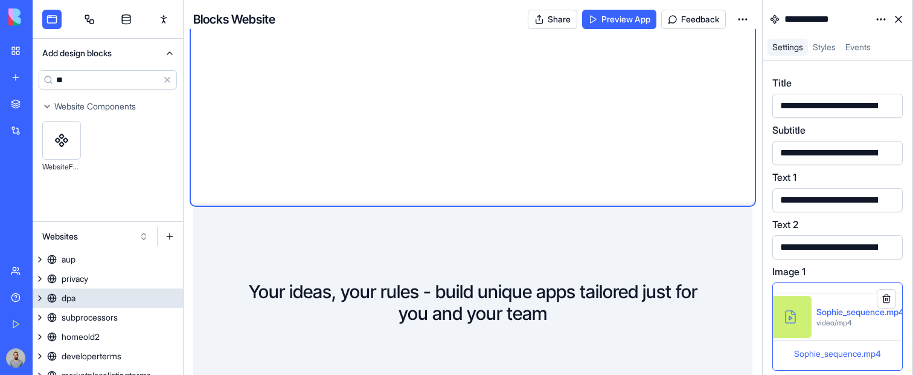
scroll to position [79, 0]
